Goal: Navigation & Orientation: Find specific page/section

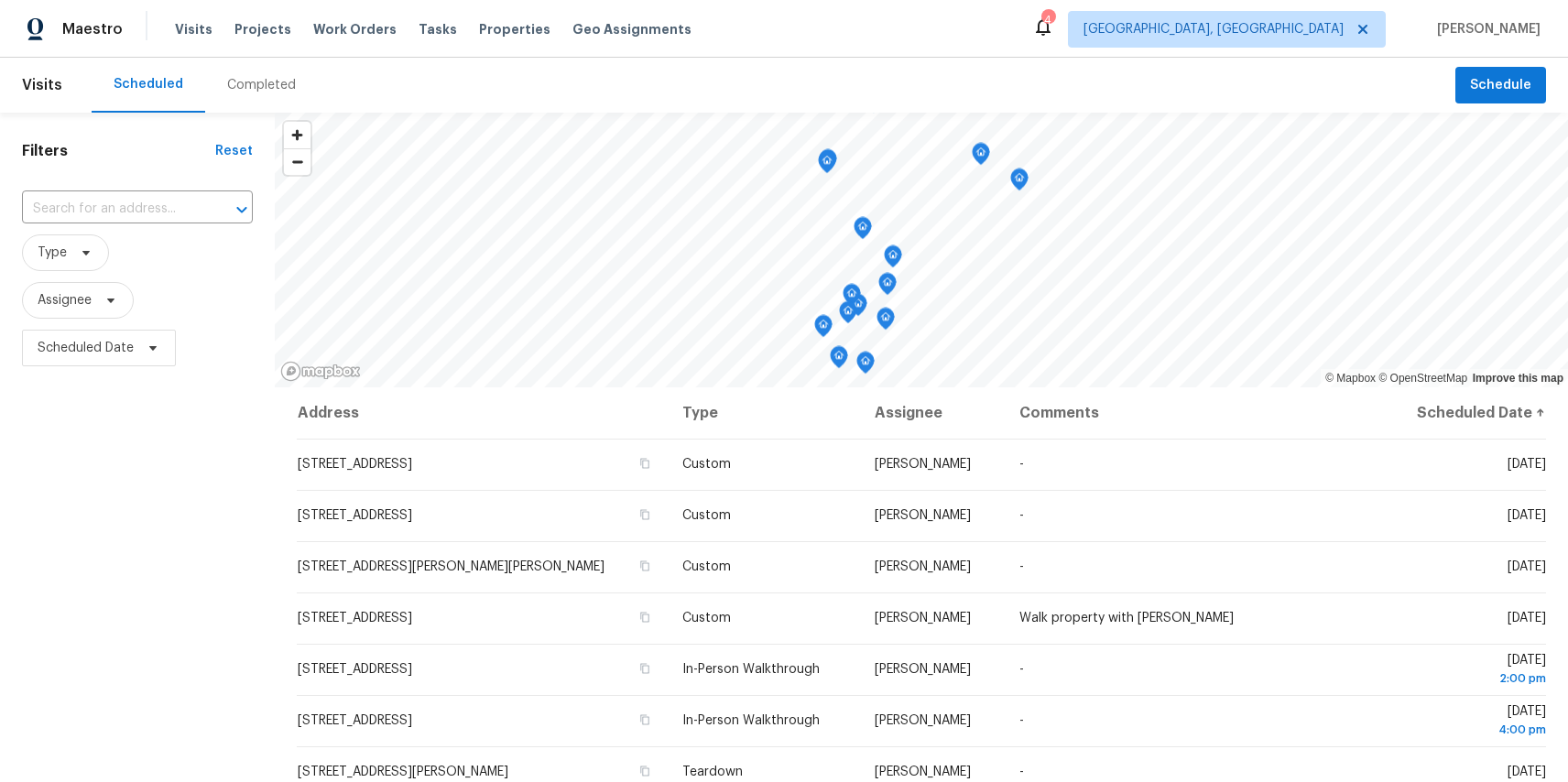
click at [1054, 34] on icon at bounding box center [1043, 27] width 22 height 22
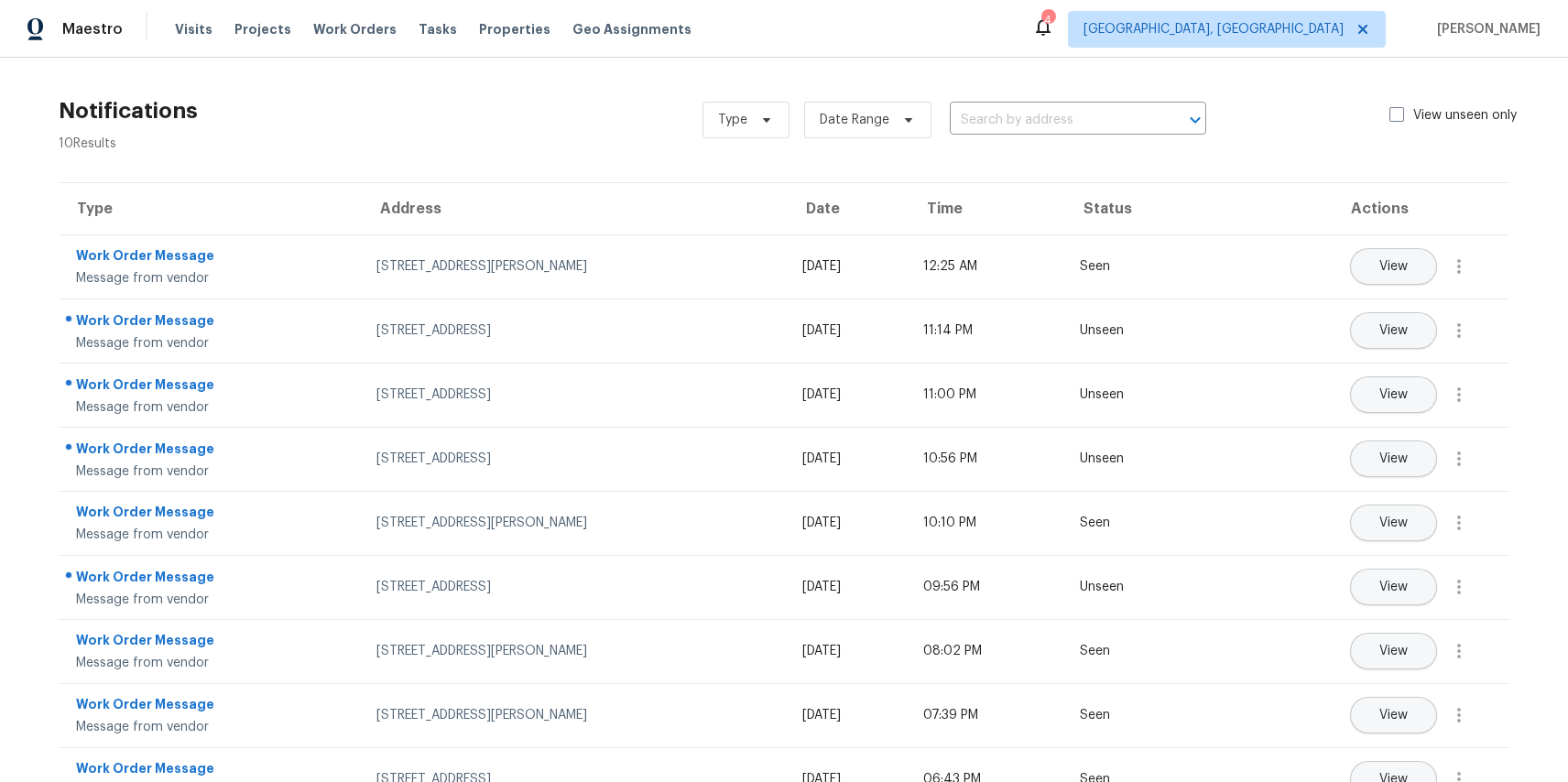
click at [1054, 35] on icon at bounding box center [1043, 27] width 22 height 22
click at [679, 96] on div "Notifications 10 Results Type Date Range ​ View unseen only" at bounding box center [784, 119] width 1509 height 66
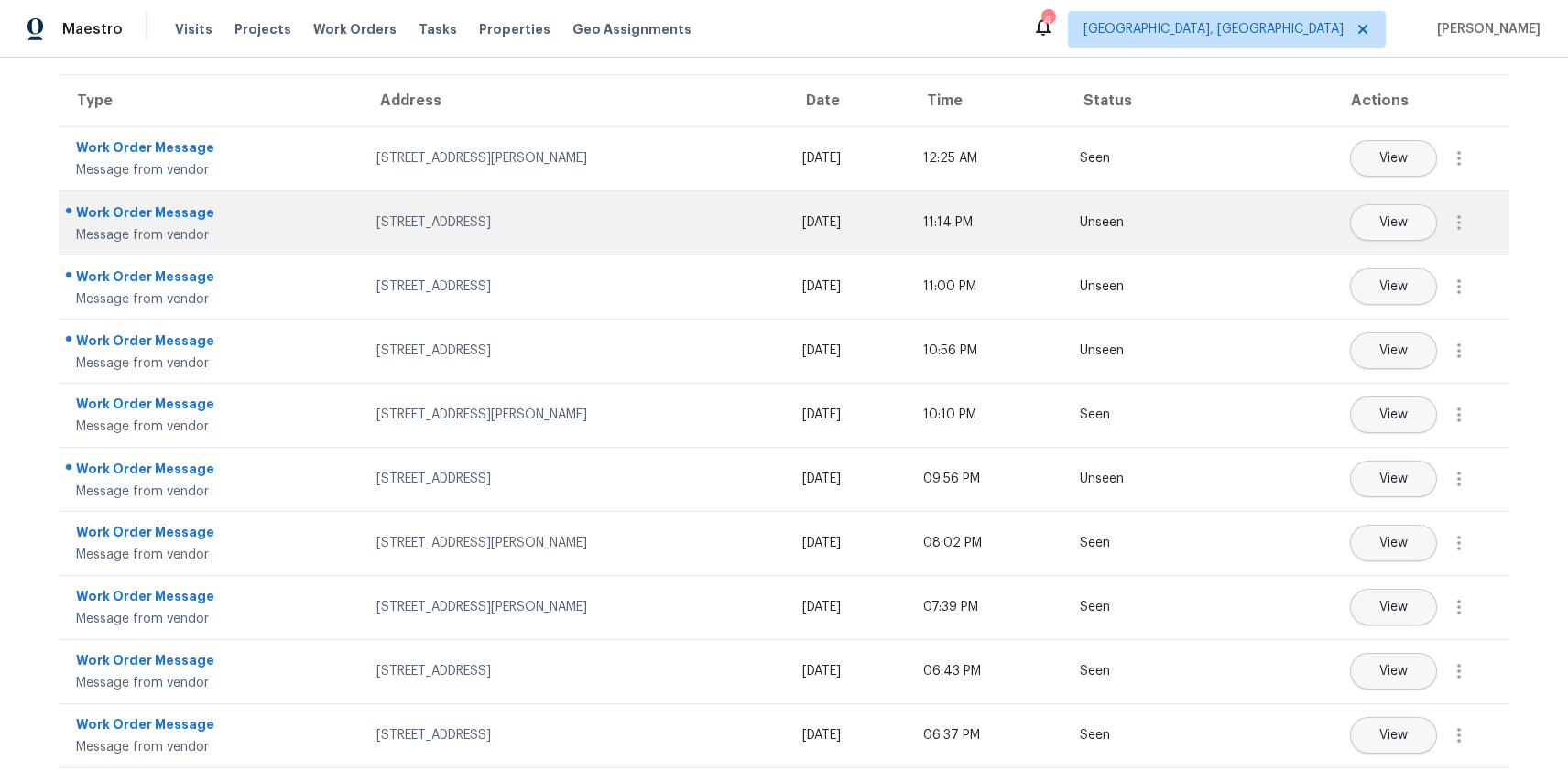
scroll to position [104, 0]
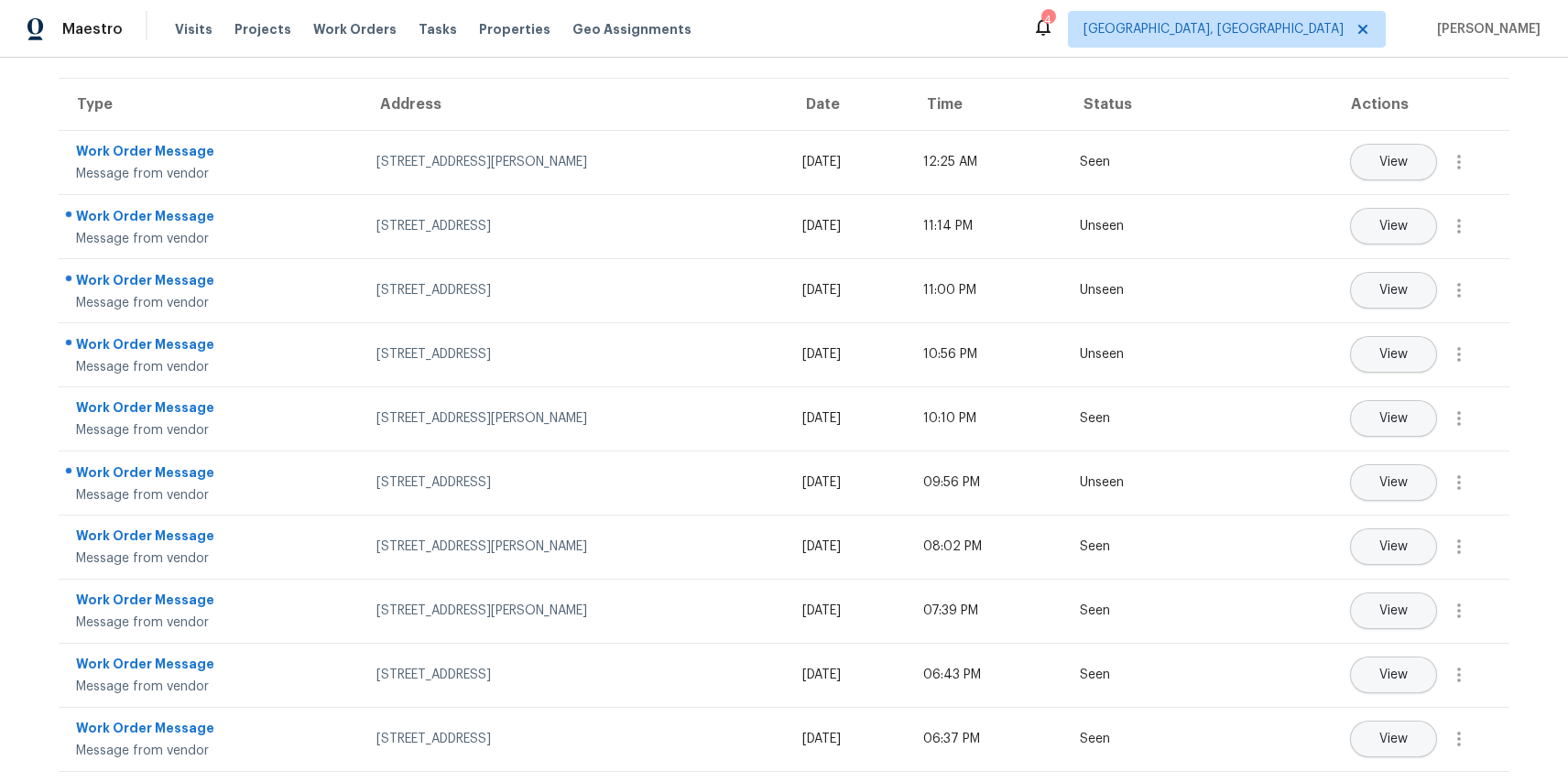
click at [494, 39] on div "Visits Projects Work Orders Tasks Properties Geo Assignments" at bounding box center [444, 29] width 539 height 36
click at [502, 26] on span "Properties" at bounding box center [515, 30] width 72 height 19
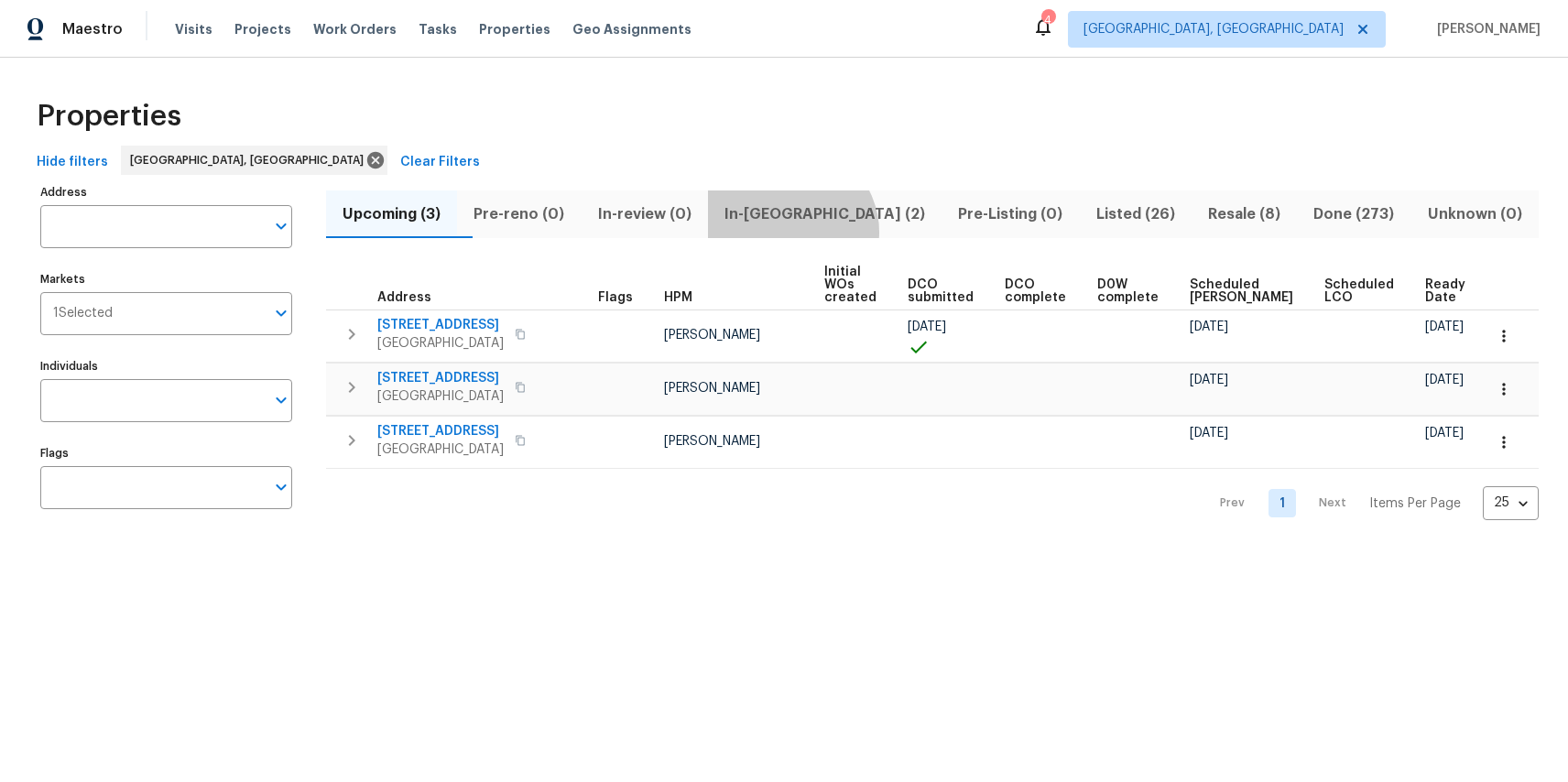
click at [830, 232] on button "In-[GEOGRAPHIC_DATA] (2)" at bounding box center [824, 214] width 234 height 47
